Goal: Navigation & Orientation: Find specific page/section

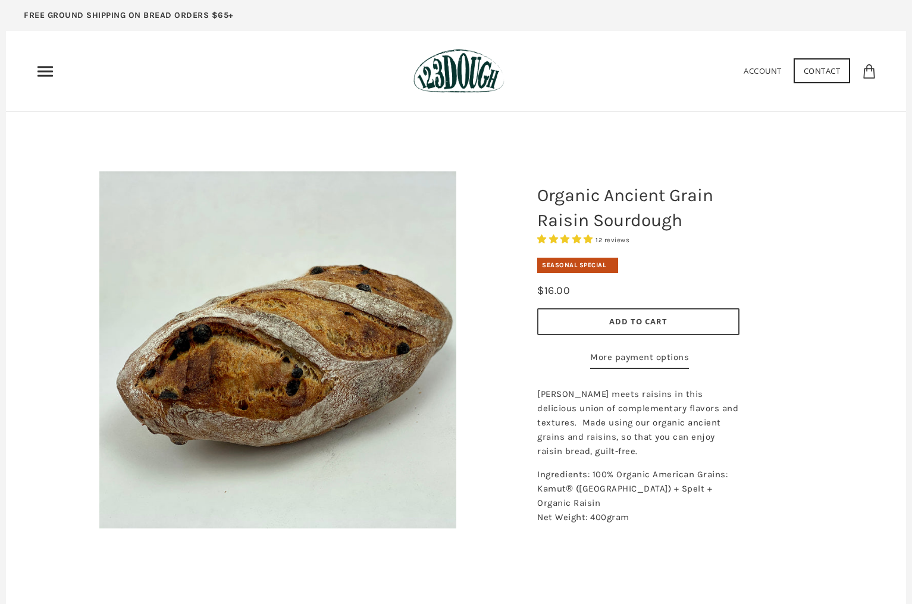
click at [51, 72] on use "Primary" at bounding box center [44, 71] width 15 height 10
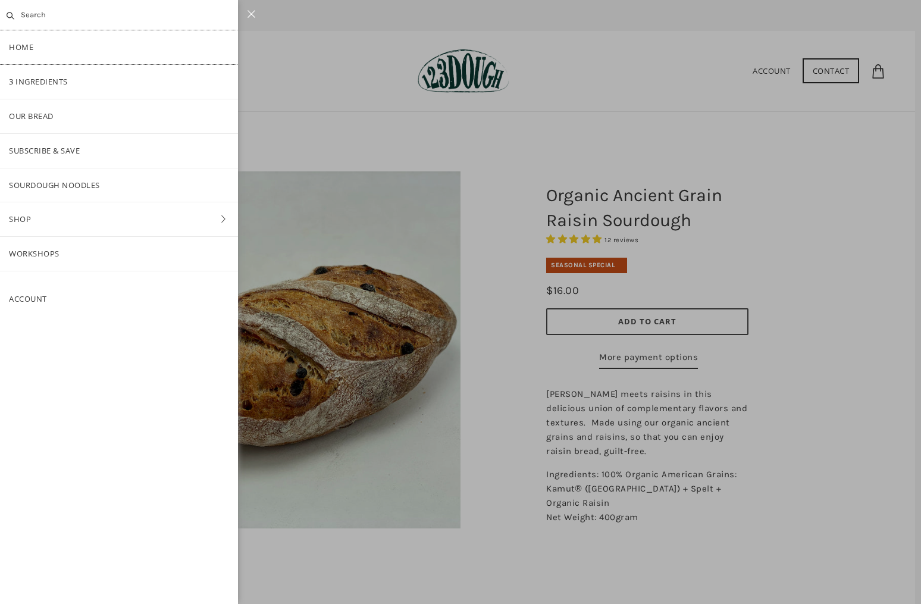
click at [12, 45] on link "Home" at bounding box center [119, 47] width 238 height 34
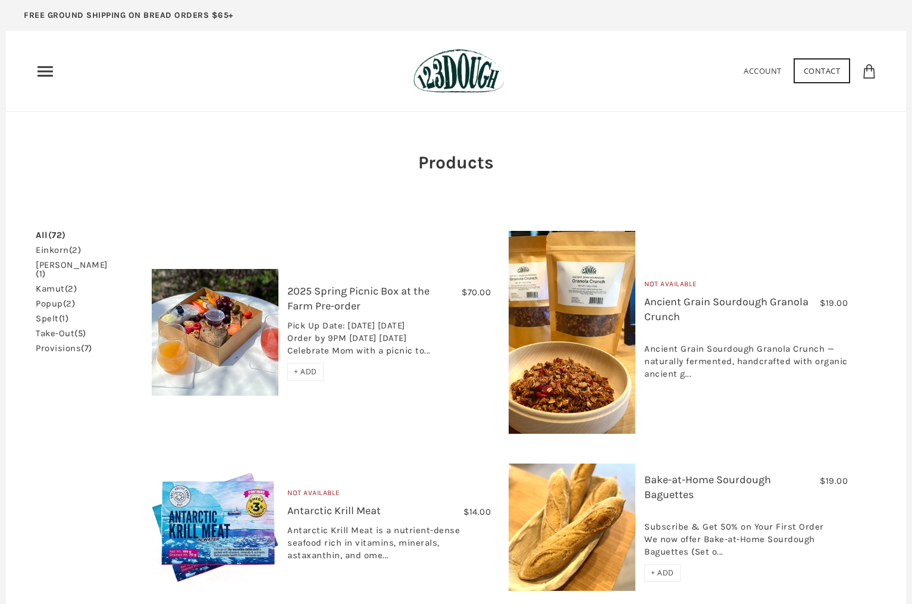
click at [57, 253] on link "einkorn (2)" at bounding box center [58, 250] width 45 height 9
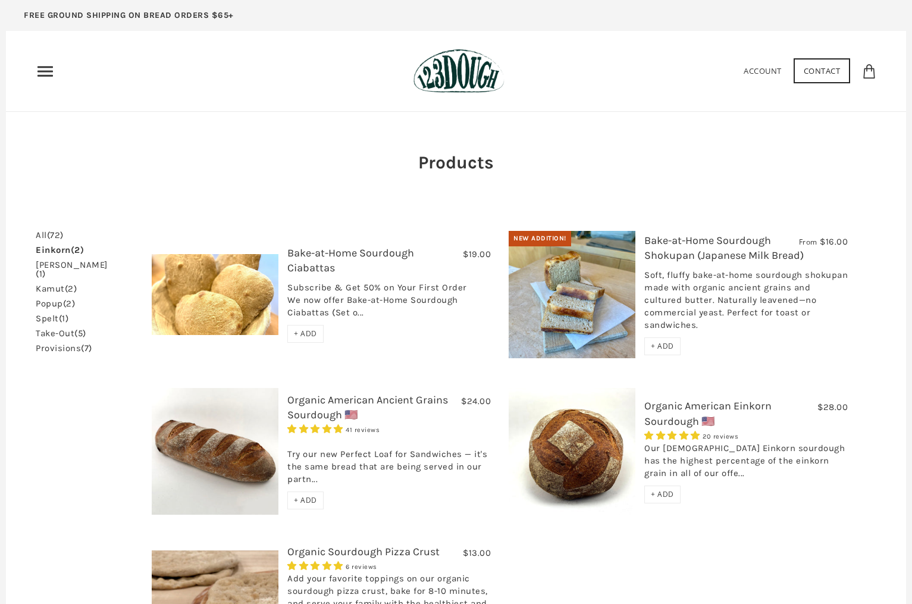
click at [44, 299] on link "popup (2)" at bounding box center [55, 303] width 39 height 9
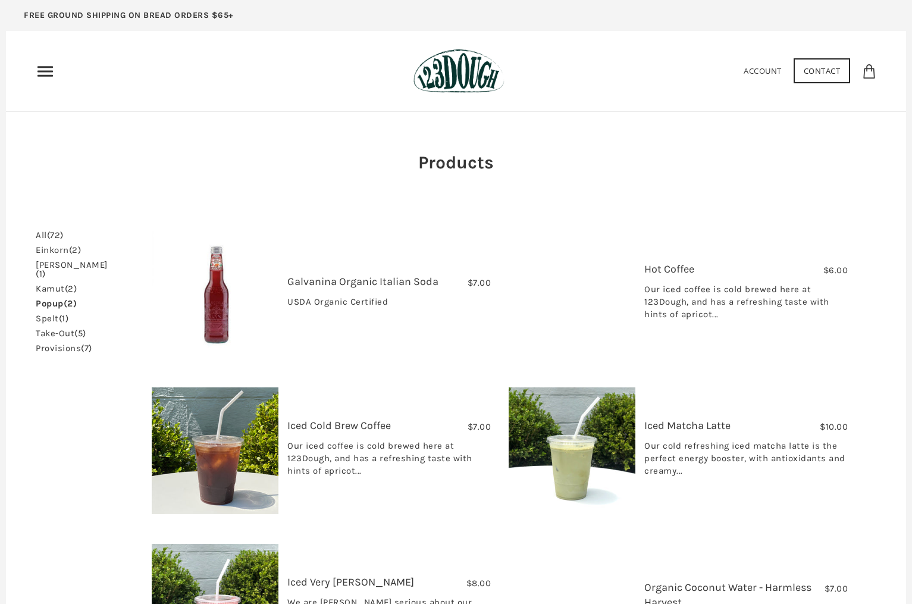
click at [55, 284] on link "kamut (2)" at bounding box center [56, 288] width 41 height 9
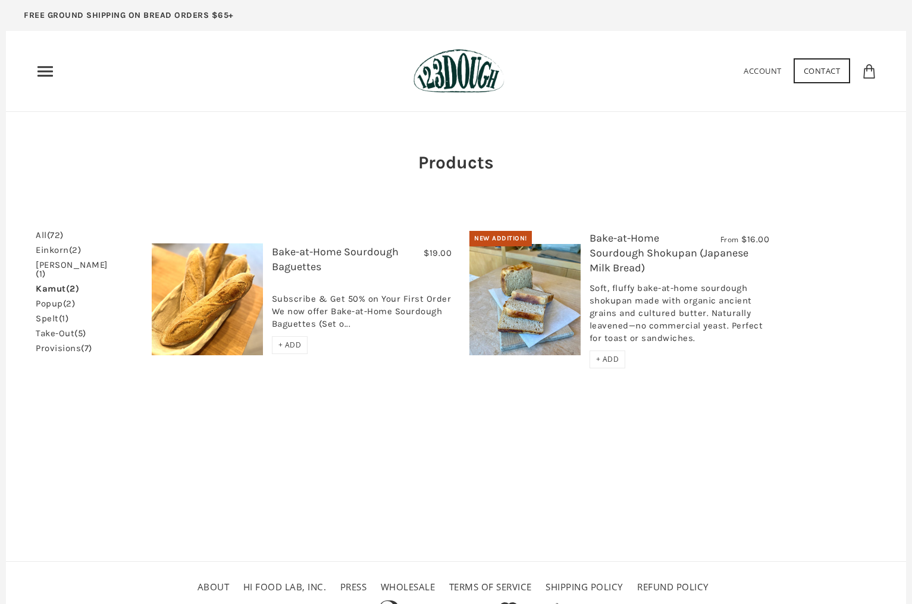
click at [54, 299] on link "popup (2)" at bounding box center [55, 303] width 39 height 9
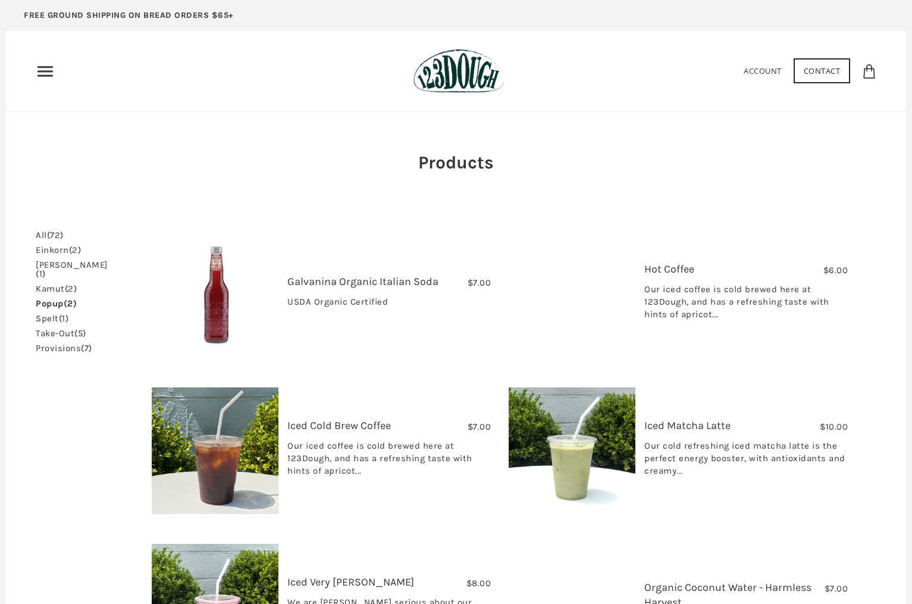
click at [57, 314] on link "spelt (1)" at bounding box center [52, 318] width 33 height 9
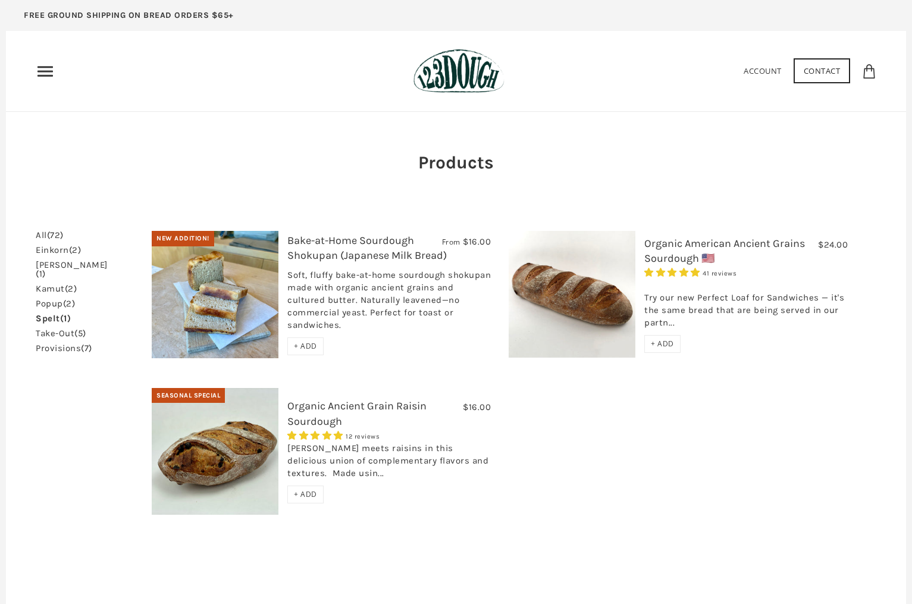
click at [67, 330] on ul "All (72) einkorn (2) emmer (1) kamut (2)" at bounding box center [74, 292] width 77 height 122
click at [67, 329] on link "take-out (5)" at bounding box center [61, 333] width 51 height 9
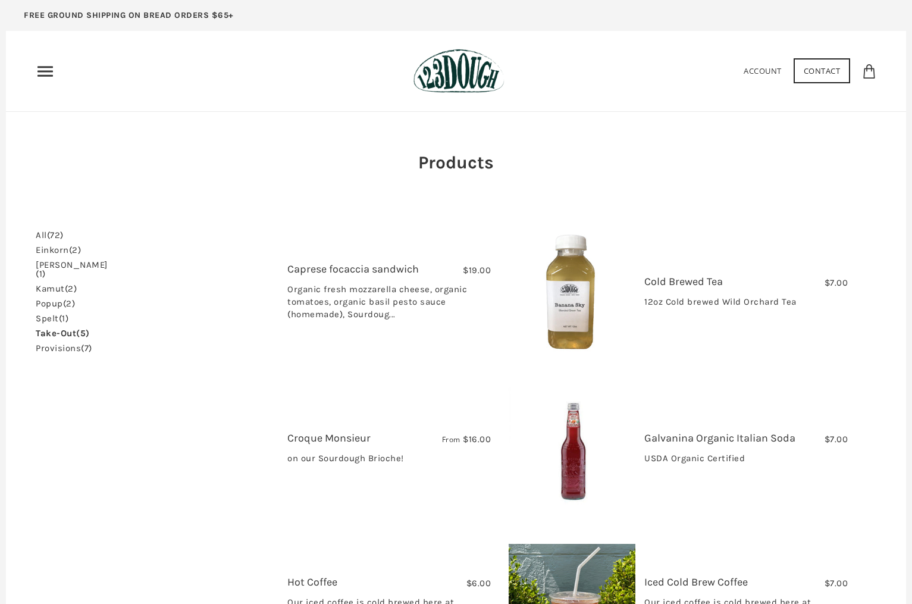
click at [40, 238] on link "All (72)" at bounding box center [50, 235] width 28 height 9
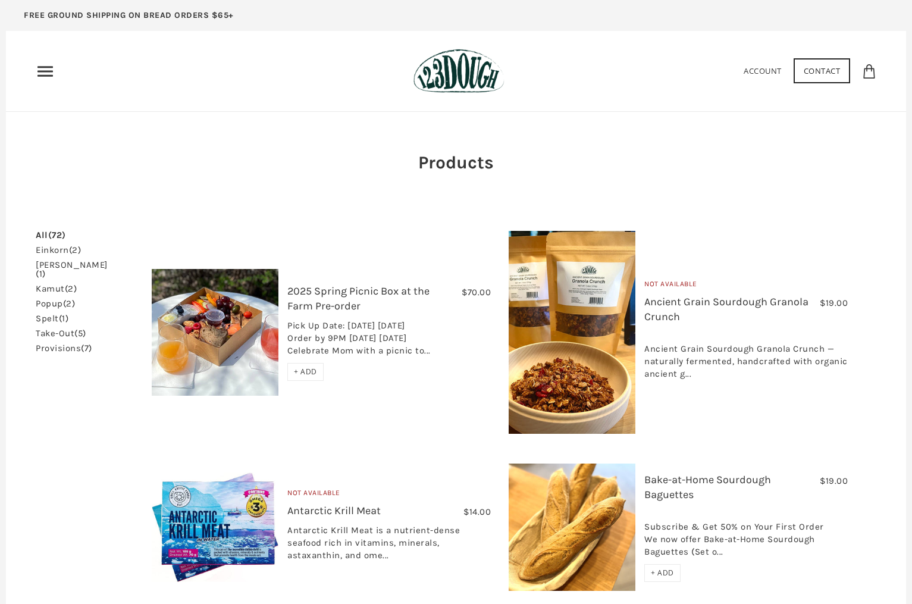
click at [59, 267] on link "emmer (1)" at bounding box center [74, 270] width 77 height 18
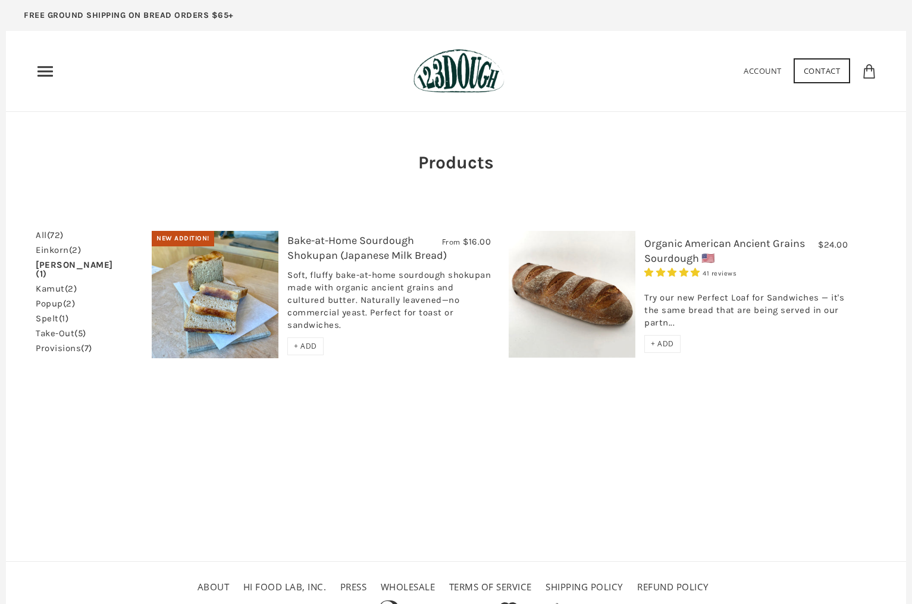
click at [76, 328] on span "(5)" at bounding box center [80, 333] width 12 height 11
